Goal: Understand process/instructions: Learn how to perform a task or action

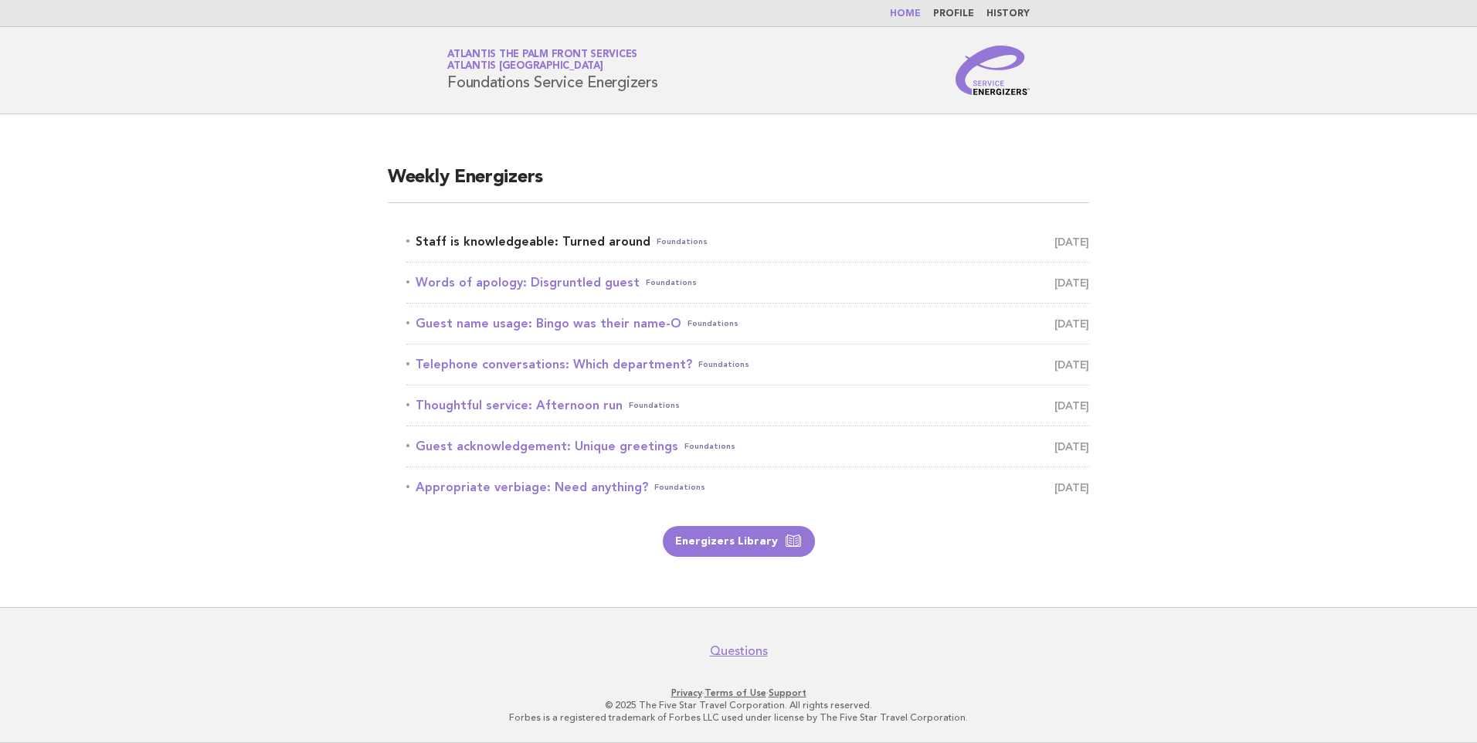
click at [528, 246] on link "Staff is knowledgeable: Turned around Foundations October 10" at bounding box center [747, 242] width 683 height 22
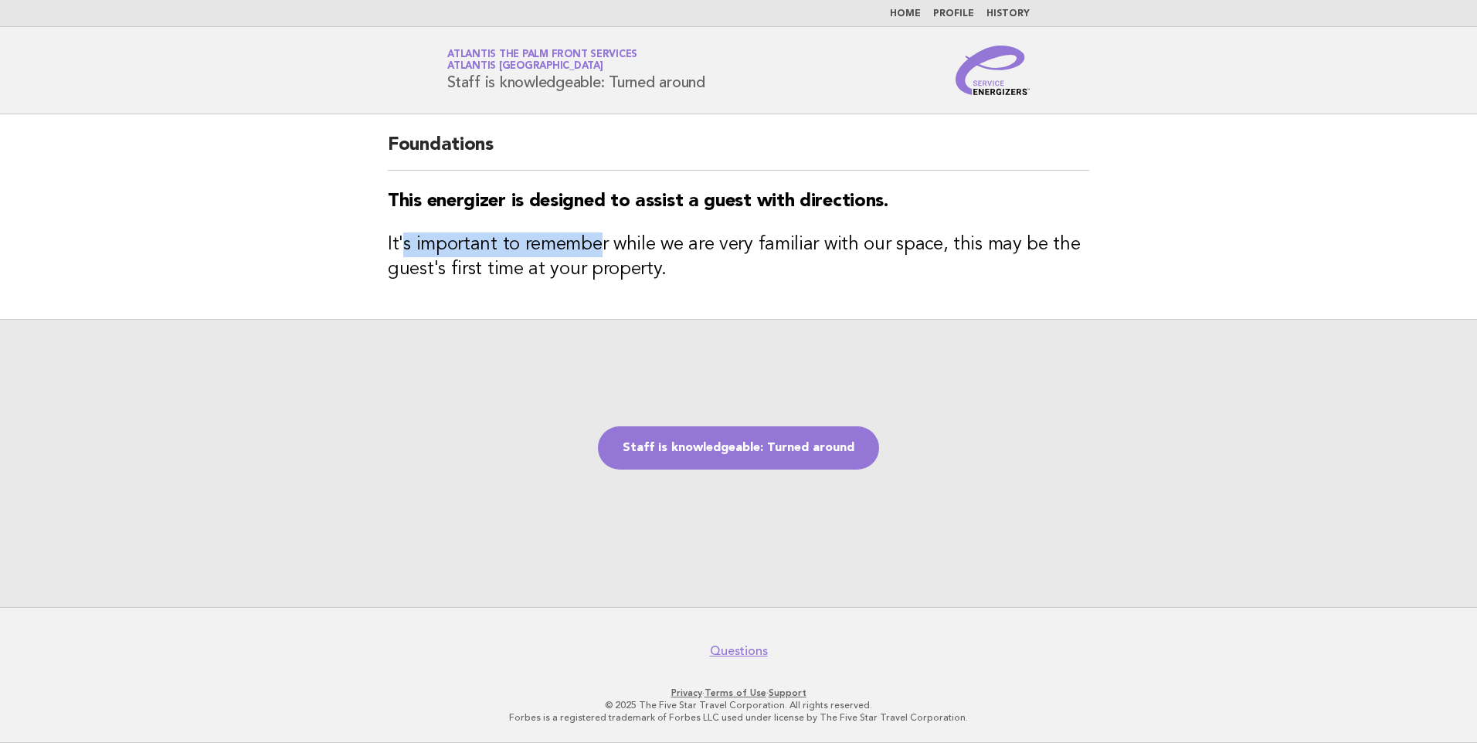
drag, startPoint x: 440, startPoint y: 246, endPoint x: 599, endPoint y: 246, distance: 158.3
click at [599, 246] on h3 "It's important to remember while we are very familiar with our space, this may …" at bounding box center [738, 256] width 701 height 49
click at [734, 434] on link "Staff is knowledgeable: Turned around" at bounding box center [738, 447] width 281 height 43
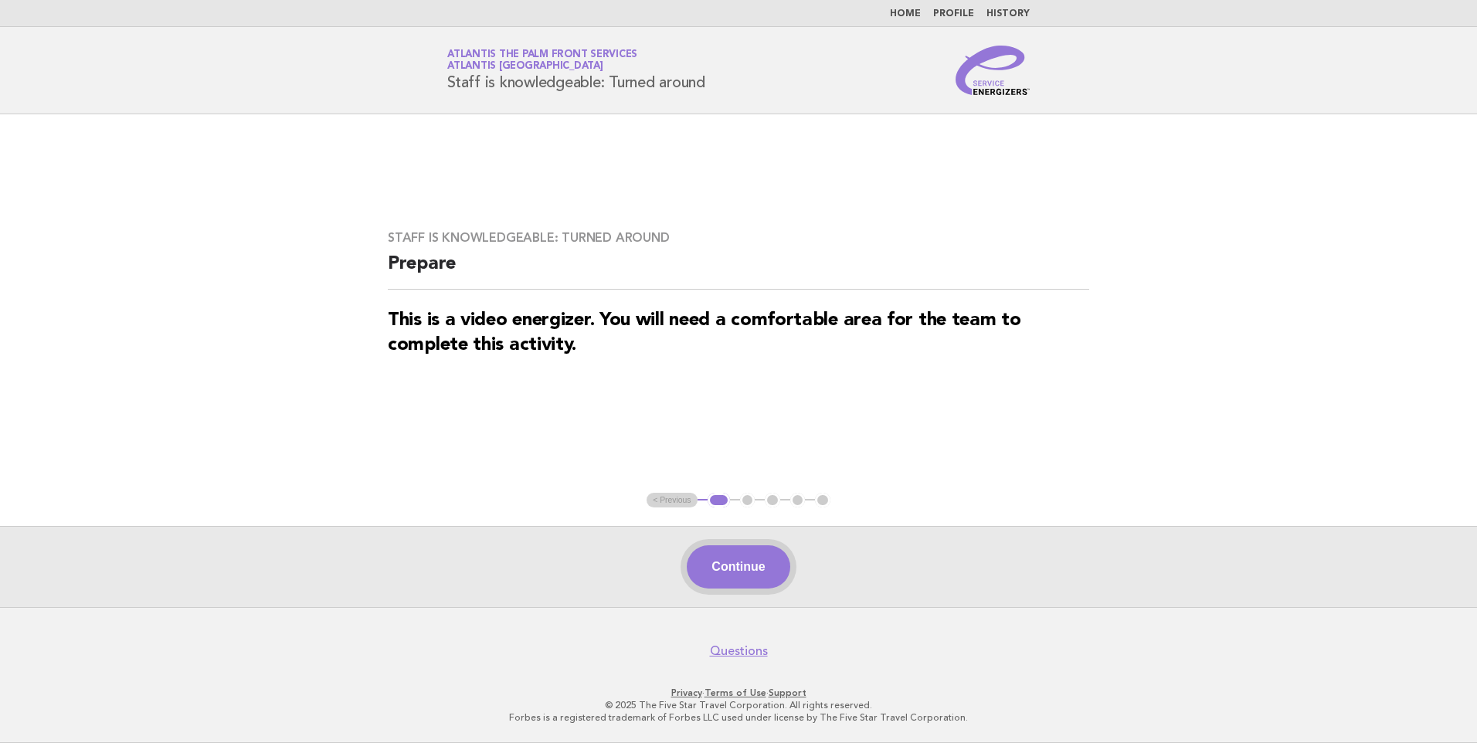
click at [712, 568] on button "Continue" at bounding box center [738, 566] width 103 height 43
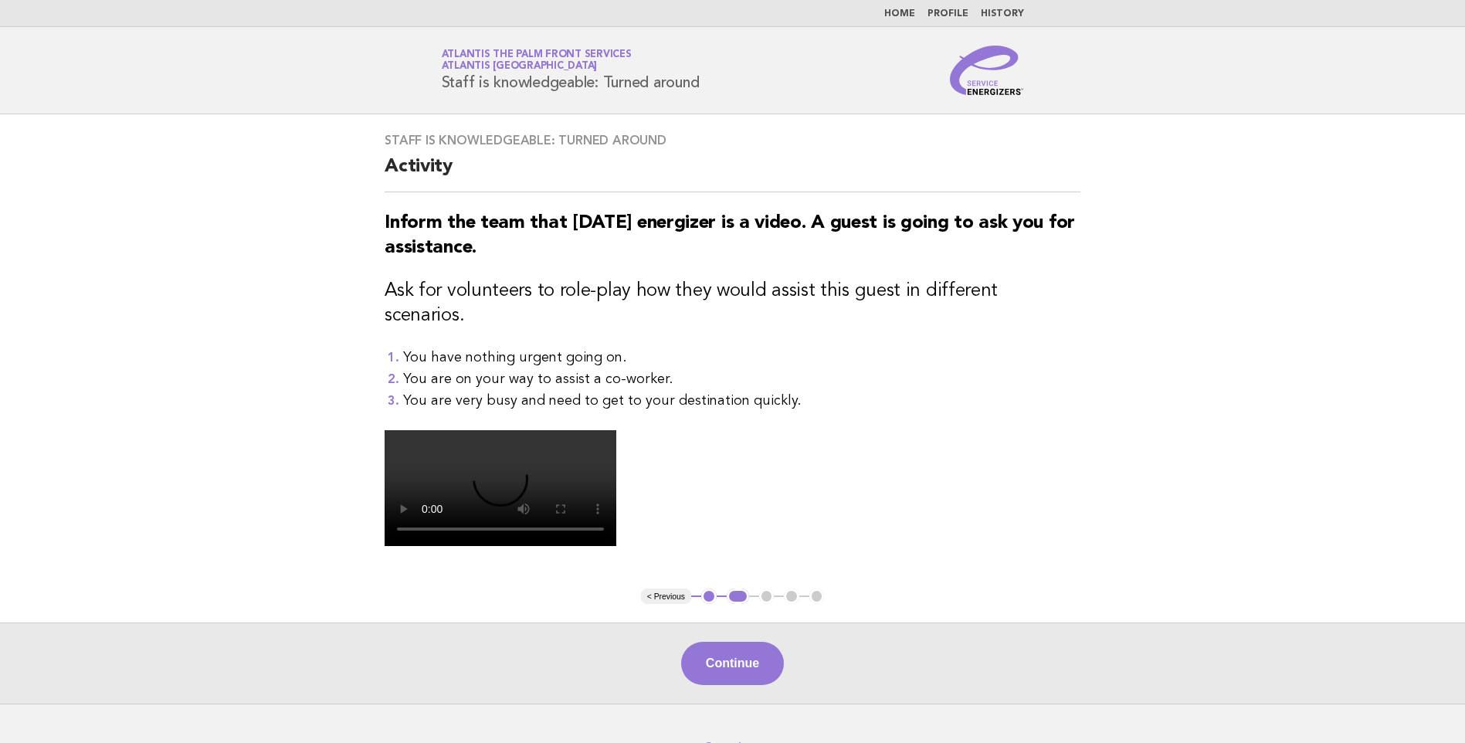
scroll to position [351, 0]
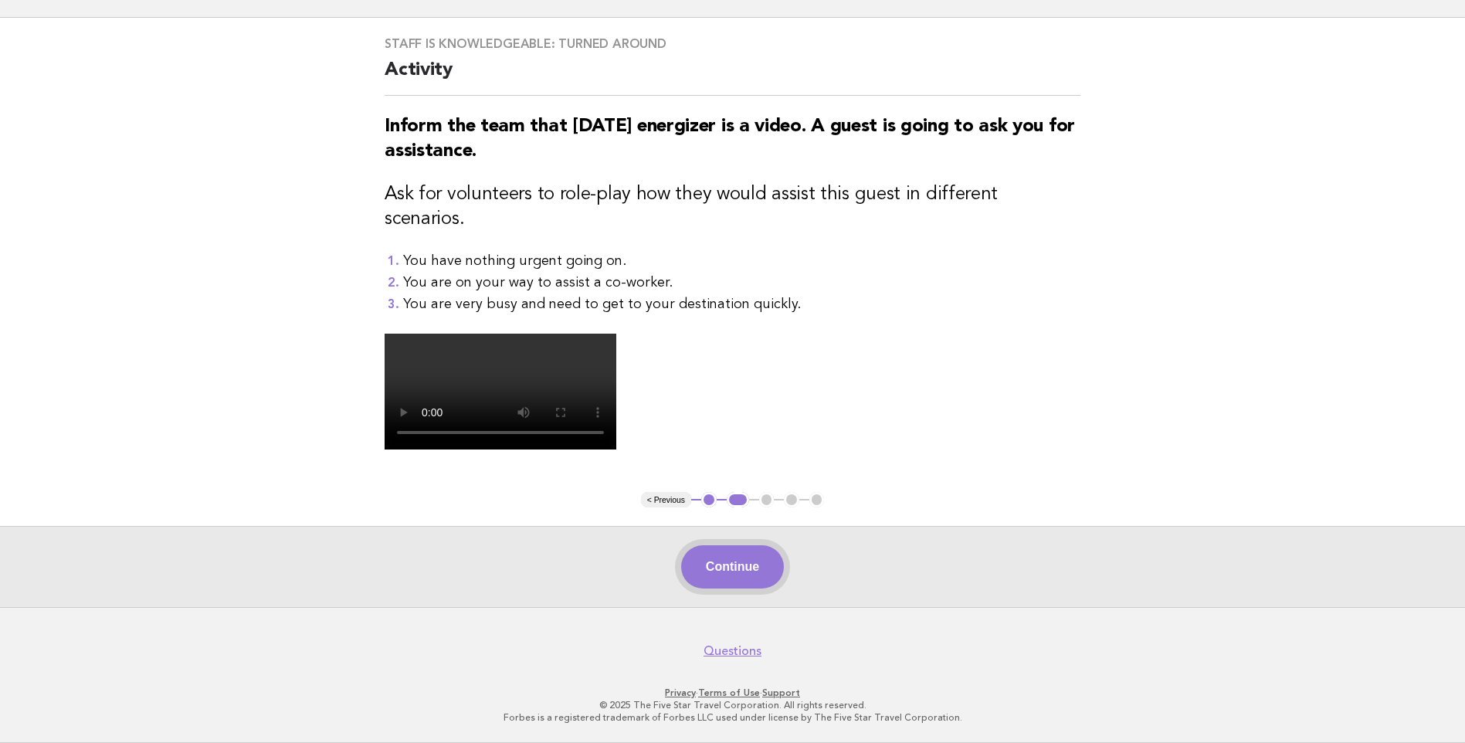
click at [750, 562] on button "Continue" at bounding box center [732, 566] width 103 height 43
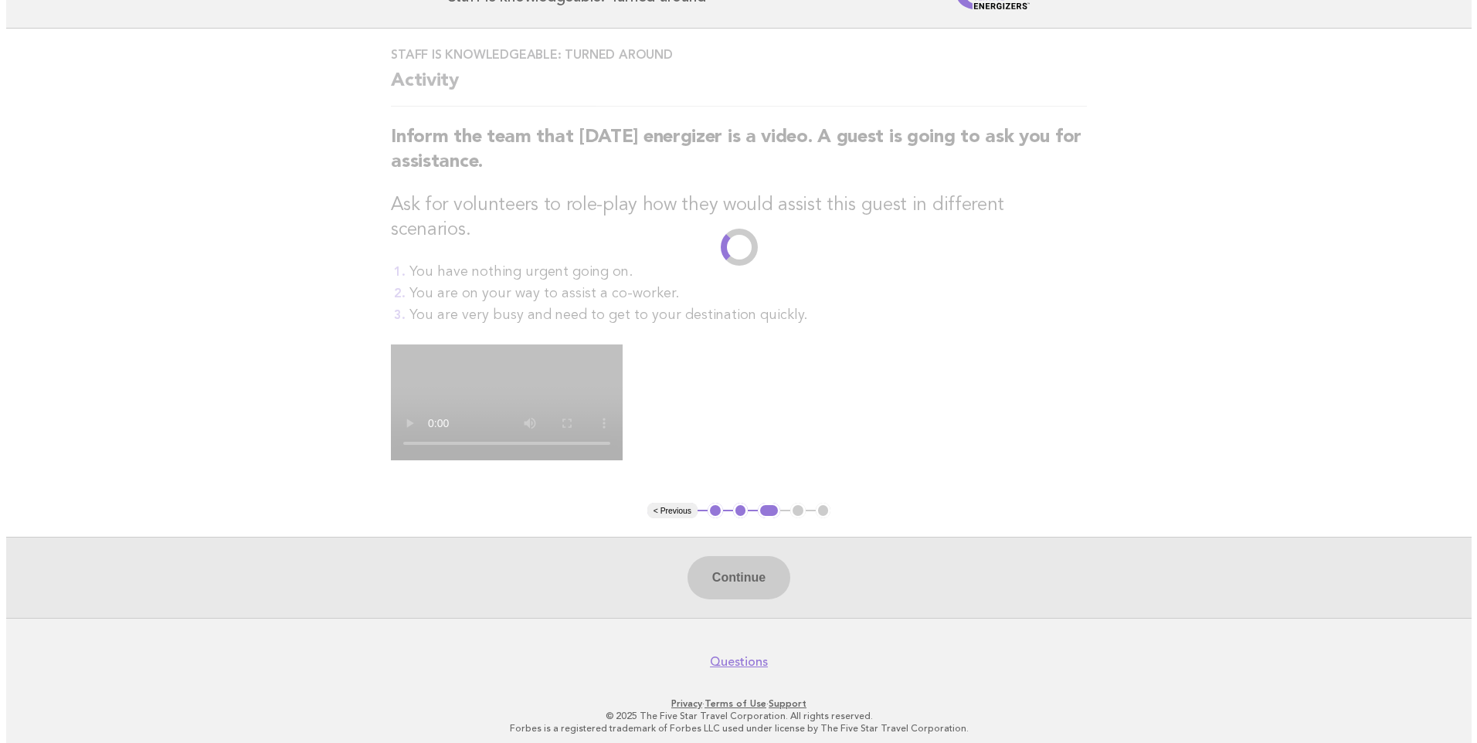
scroll to position [0, 0]
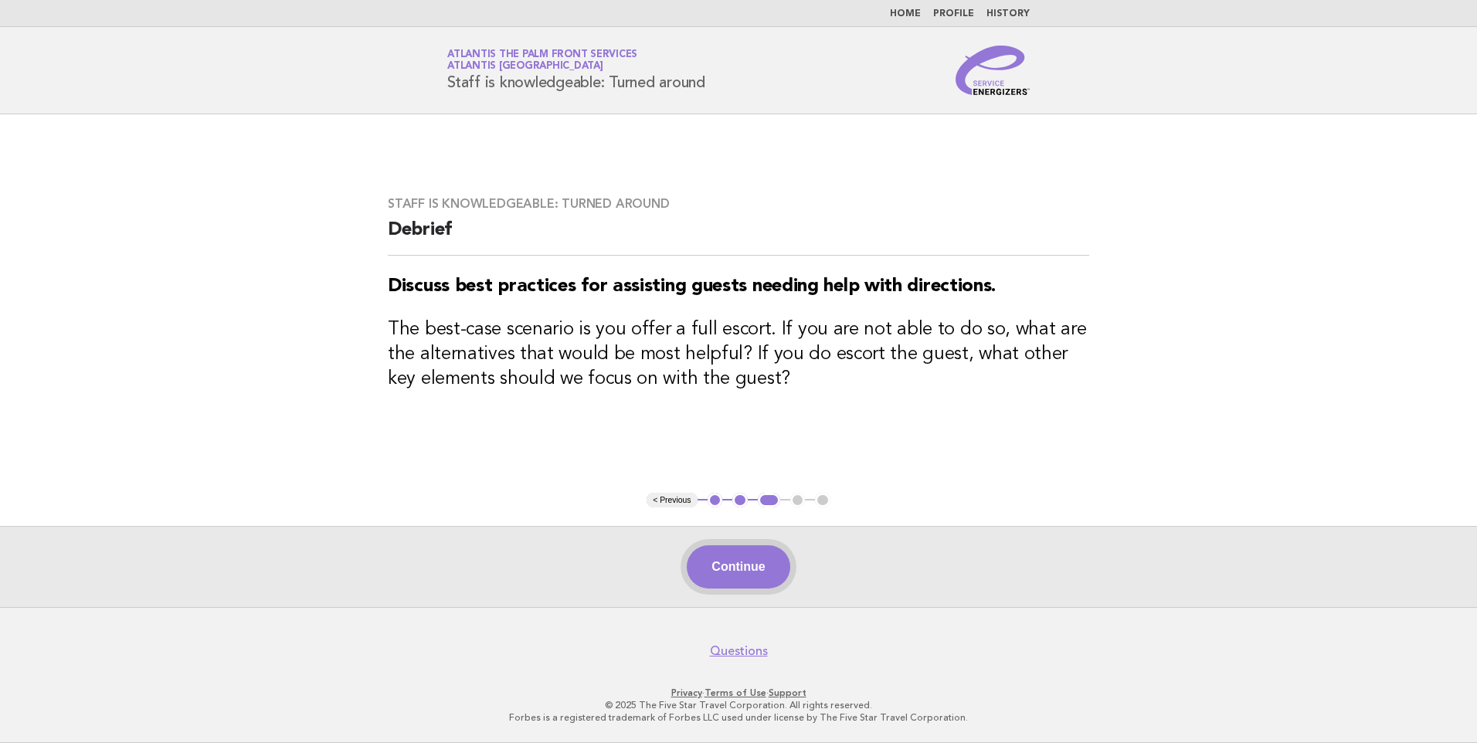
click at [735, 579] on button "Continue" at bounding box center [738, 566] width 103 height 43
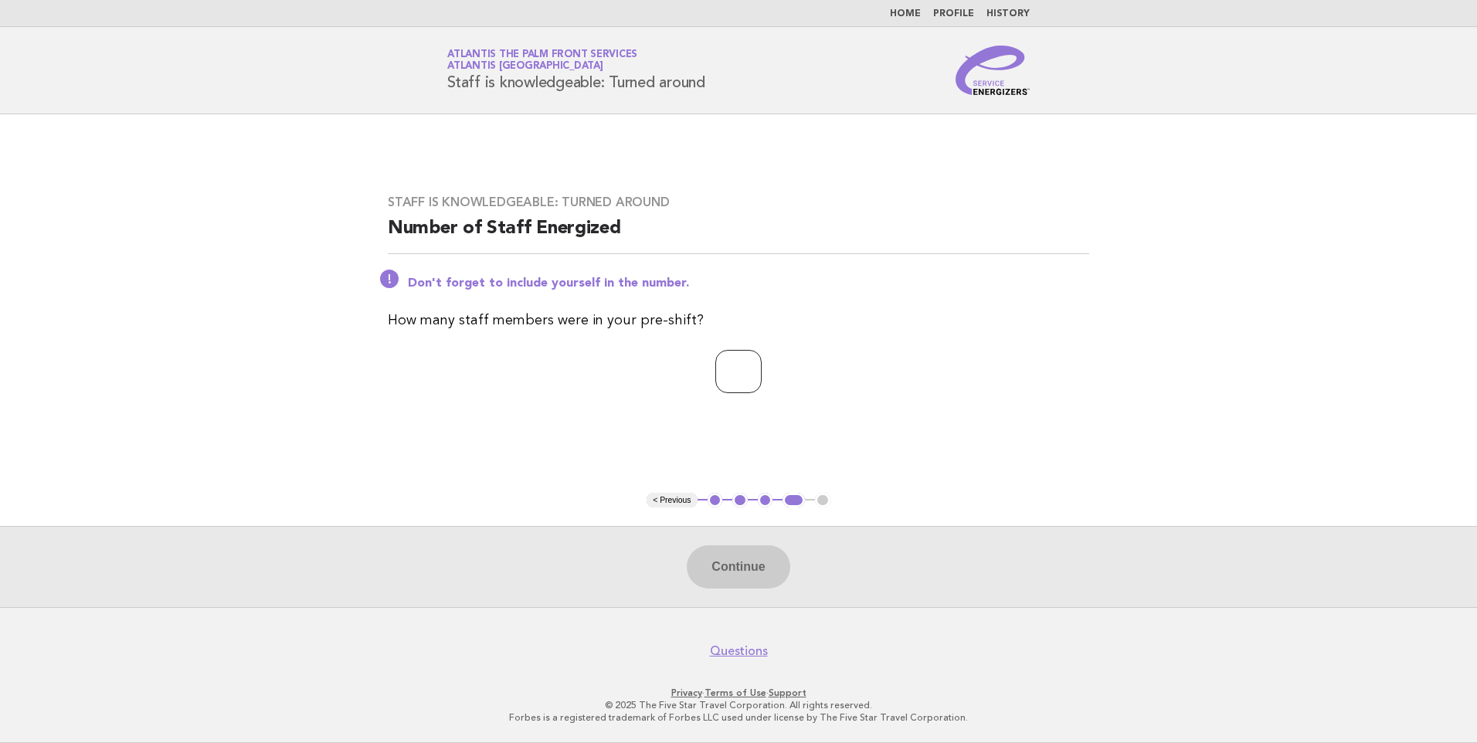
click at [728, 378] on input "number" at bounding box center [738, 371] width 46 height 43
type input "**"
click at [735, 559] on button "Continue" at bounding box center [738, 566] width 103 height 43
